Goal: Transaction & Acquisition: Purchase product/service

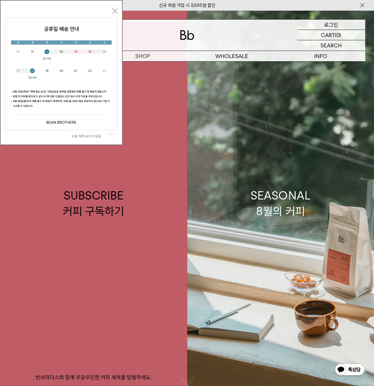
click at [337, 22] on p "로그인" at bounding box center [331, 25] width 14 height 10
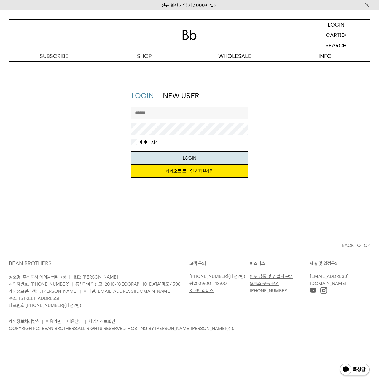
click at [189, 173] on link "카카오로 로그인 / 회원가입" at bounding box center [189, 171] width 116 height 13
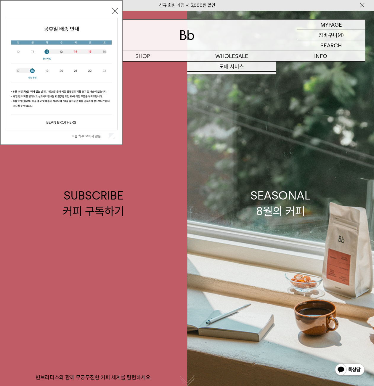
click at [336, 37] on p "장바구니" at bounding box center [328, 35] width 19 height 10
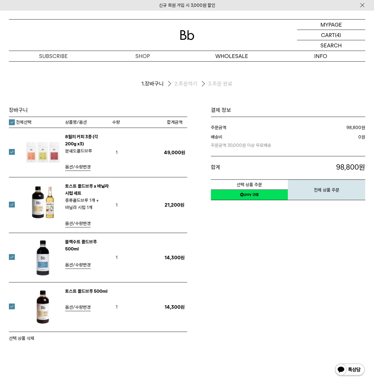
click at [12, 122] on label "전체선택" at bounding box center [20, 122] width 23 height 6
click at [13, 152] on label at bounding box center [15, 152] width 13 height 6
click at [13, 306] on label at bounding box center [15, 307] width 13 height 6
drag, startPoint x: 15, startPoint y: 335, endPoint x: 215, endPoint y: 32, distance: 363.4
click at [15, 336] on button "선택 상품 삭제" at bounding box center [21, 338] width 25 height 7
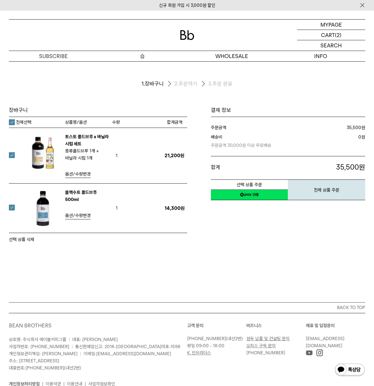
click at [145, 57] on p "숍" at bounding box center [142, 56] width 89 height 10
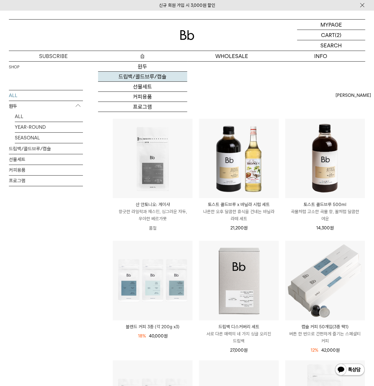
click at [153, 77] on link "드립백/콜드브루/캡슐" at bounding box center [142, 77] width 89 height 10
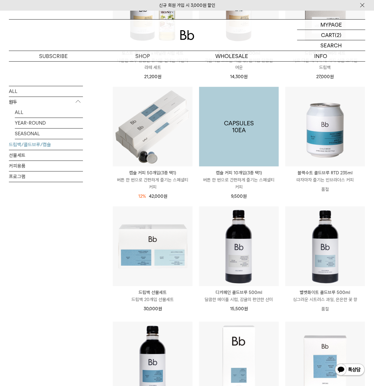
scroll to position [178, 0]
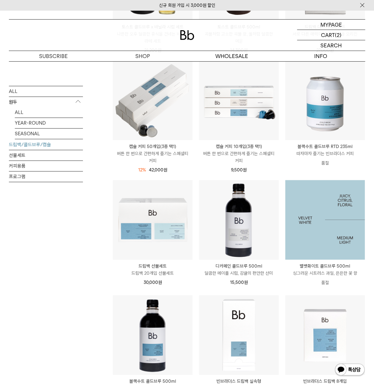
click at [328, 226] on img at bounding box center [325, 220] width 80 height 80
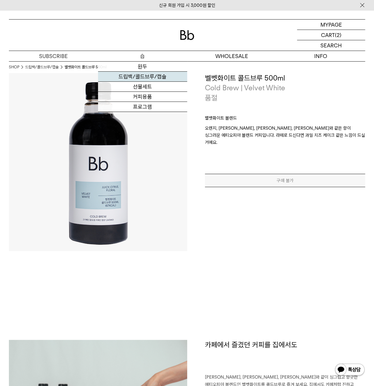
click at [148, 80] on link "드립백/콜드브루/캡슐" at bounding box center [142, 77] width 89 height 10
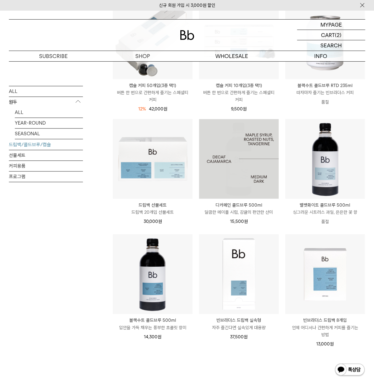
scroll to position [230, 0]
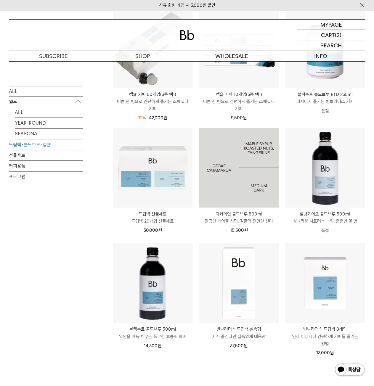
click at [240, 158] on img at bounding box center [239, 168] width 80 height 80
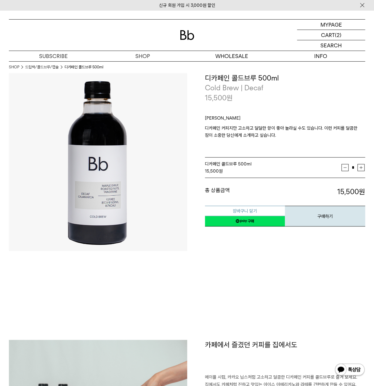
click at [265, 209] on button "장바구니 담기" at bounding box center [245, 211] width 80 height 10
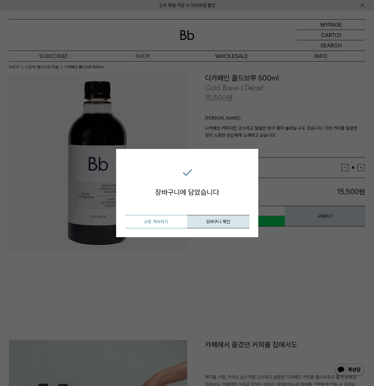
click at [169, 225] on button "쇼핑 계속하기" at bounding box center [156, 221] width 62 height 13
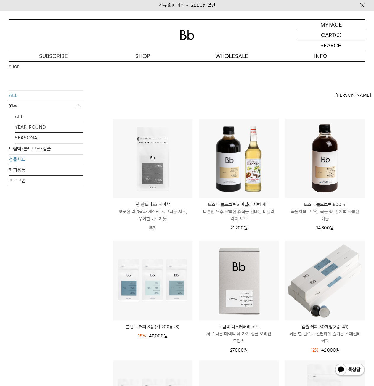
click at [52, 161] on link "선물세트" at bounding box center [46, 159] width 74 height 10
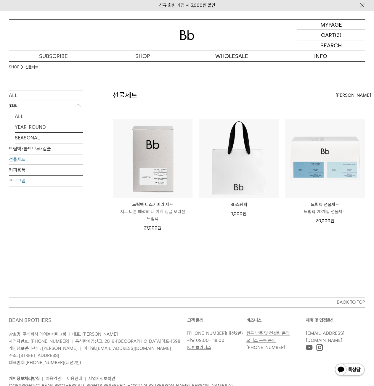
click at [20, 181] on link "프로그램" at bounding box center [46, 181] width 74 height 10
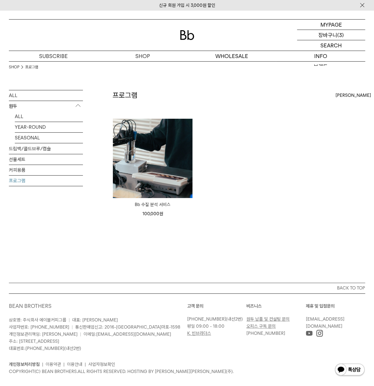
click at [335, 37] on p "장바구니" at bounding box center [327, 35] width 19 height 10
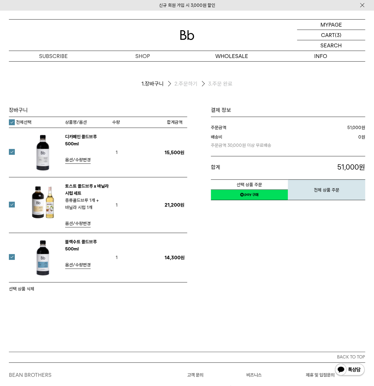
click at [268, 193] on link "네이버페이 구매하기" at bounding box center [249, 195] width 77 height 11
